Goal: Information Seeking & Learning: Check status

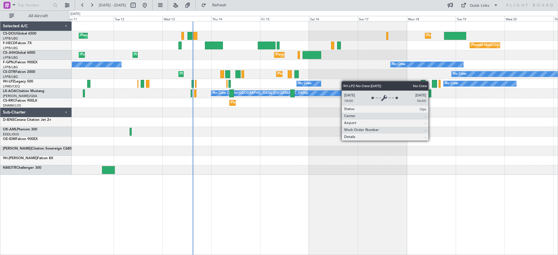
click at [310, 84] on div "Planned Maint [GEOGRAPHIC_DATA] ([GEOGRAPHIC_DATA]) Planned Maint [GEOGRAPHIC_D…" at bounding box center [313, 98] width 489 height 153
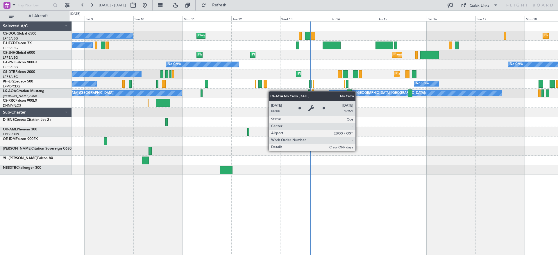
click at [430, 96] on div "Planned Maint [GEOGRAPHIC_DATA] ([GEOGRAPHIC_DATA]) Planned Maint [GEOGRAPHIC_D…" at bounding box center [313, 98] width 489 height 153
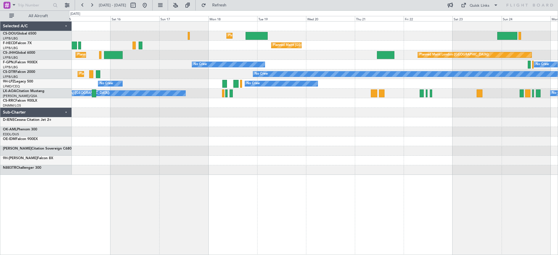
click at [139, 180] on div "Planned Maint [GEOGRAPHIC_DATA] ([GEOGRAPHIC_DATA]) Planned Maint [GEOGRAPHIC_D…" at bounding box center [313, 138] width 489 height 234
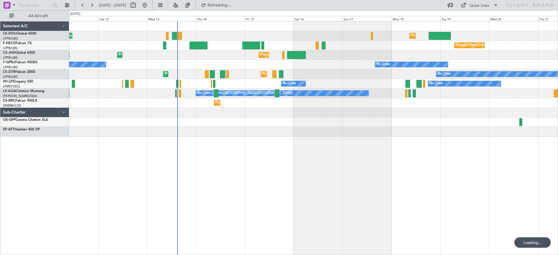
click at [346, 166] on div "Planned Maint [GEOGRAPHIC_DATA] ([GEOGRAPHIC_DATA]) Planned Maint [GEOGRAPHIC_D…" at bounding box center [313, 138] width 489 height 234
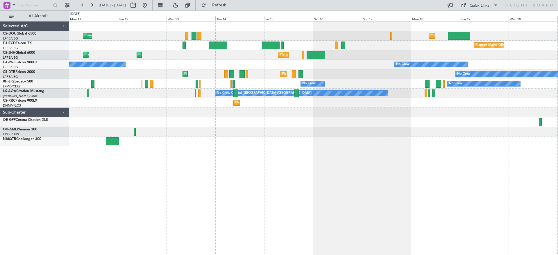
click at [347, 166] on div "Planned Maint [GEOGRAPHIC_DATA] ([GEOGRAPHIC_DATA]) Planned Maint [GEOGRAPHIC_D…" at bounding box center [313, 138] width 489 height 234
click at [15, 177] on div "Selected A/C CS-DOU Global 6500 LFPB/LBG Paris ([GEOGRAPHIC_DATA]) F-HECD Falco…" at bounding box center [34, 138] width 69 height 234
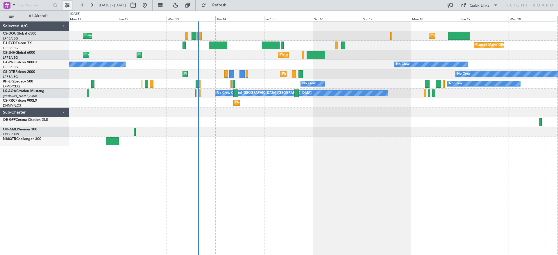
click at [65, 4] on button at bounding box center [66, 5] width 9 height 9
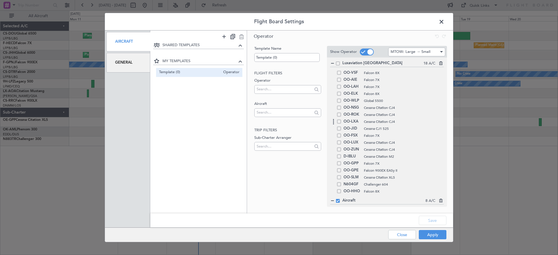
click at [339, 123] on span at bounding box center [339, 122] width 4 height 4
click at [341, 120] on input "checkbox" at bounding box center [341, 120] width 0 height 0
